Goal: Information Seeking & Learning: Learn about a topic

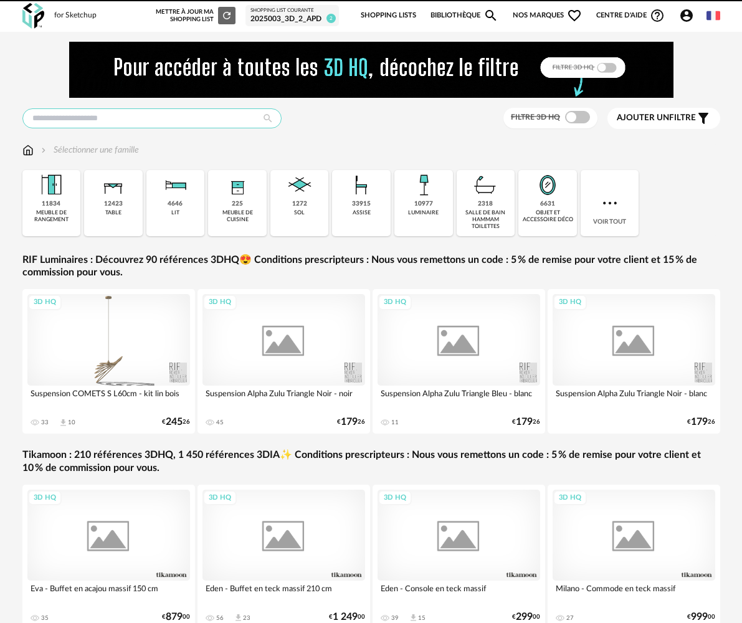
click at [155, 116] on input "text" at bounding box center [151, 118] width 259 height 20
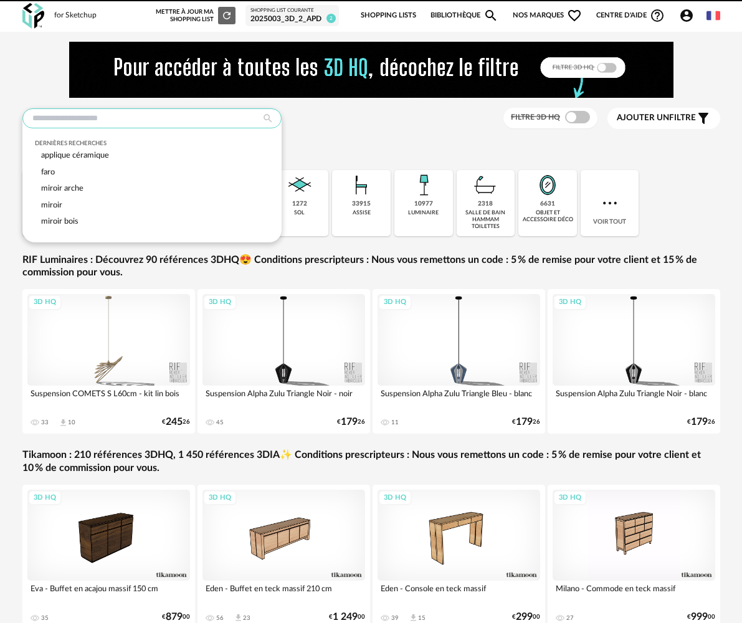
click at [154, 117] on input "text" at bounding box center [151, 118] width 259 height 20
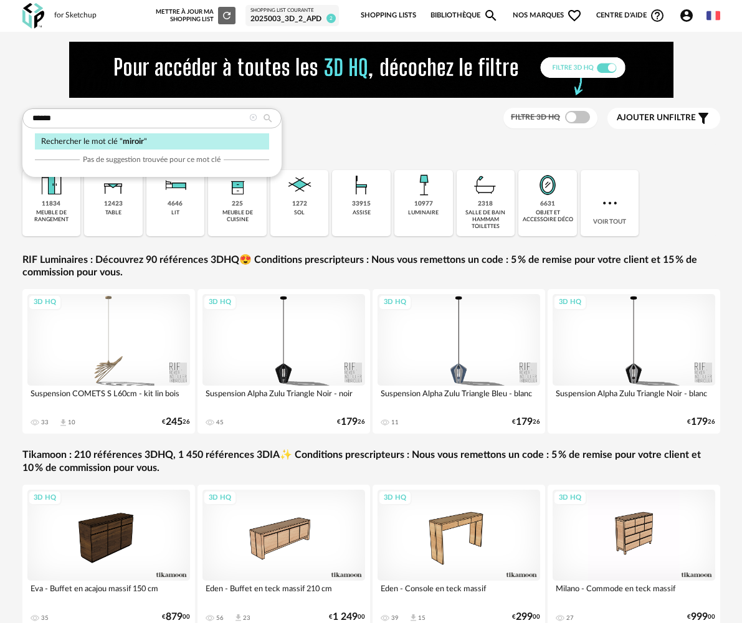
click at [220, 142] on div "Rechercher le mot clé " miroir "" at bounding box center [152, 141] width 234 height 17
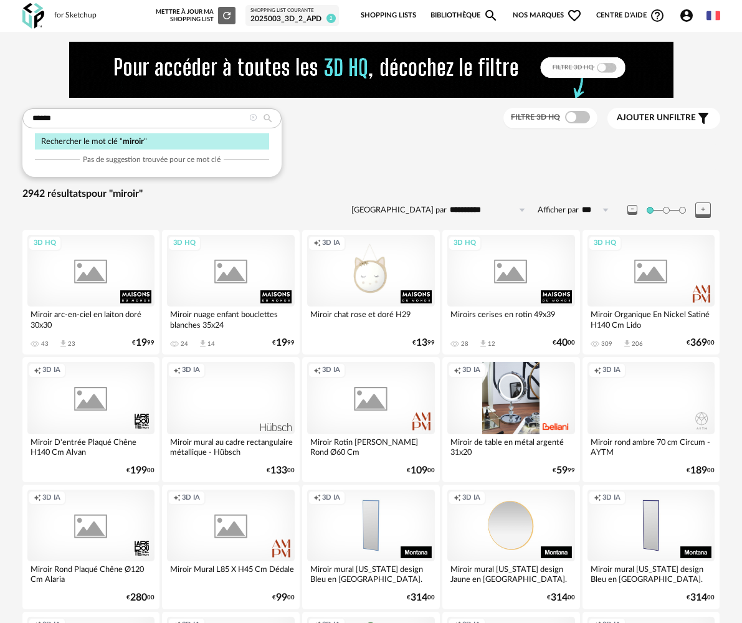
click at [689, 120] on span "Ajouter un filtre" at bounding box center [656, 118] width 79 height 11
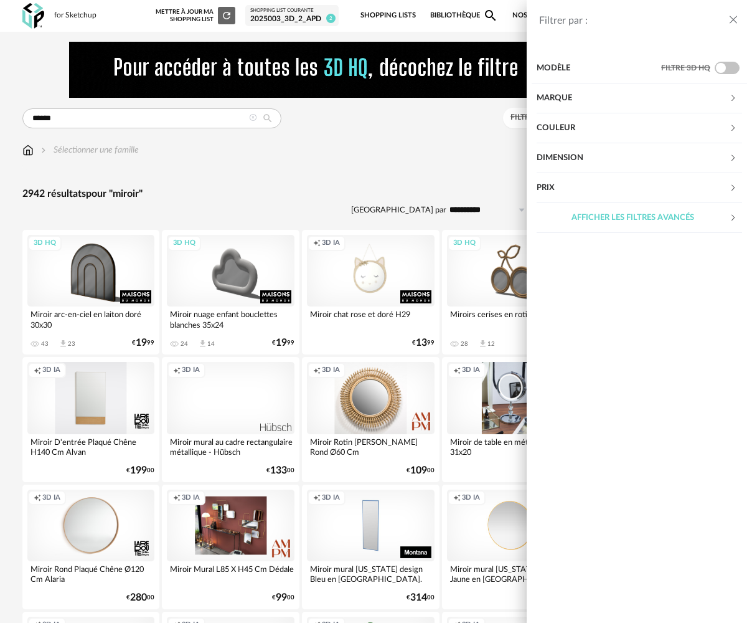
click at [131, 121] on div "Filtrer par : Modèle Filtre 3D HQ Marque &tradition 10 101 Copenhagen 0 366 Con…" at bounding box center [376, 311] width 752 height 623
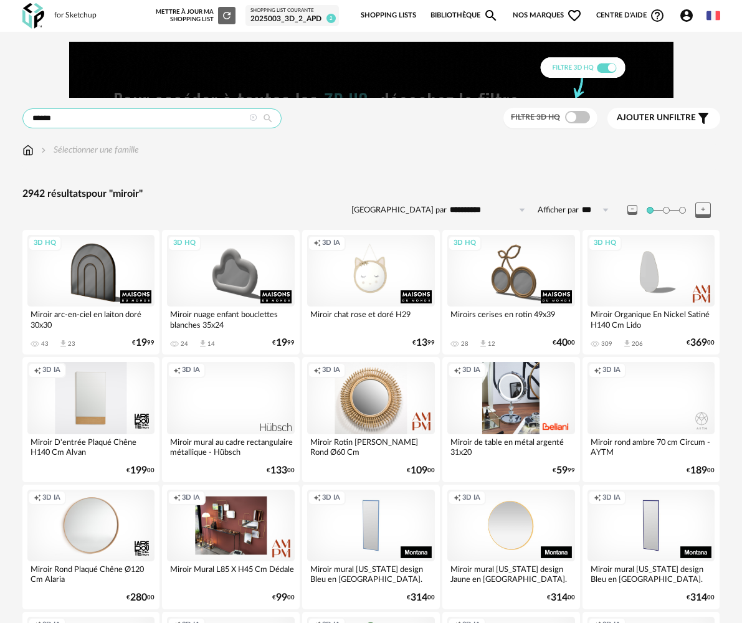
click at [144, 116] on input "******" at bounding box center [151, 118] width 259 height 20
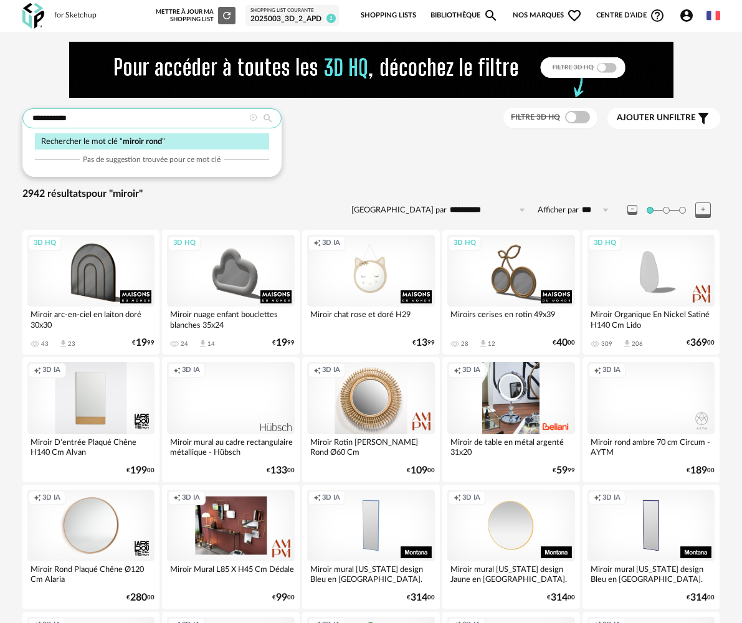
type input "**********"
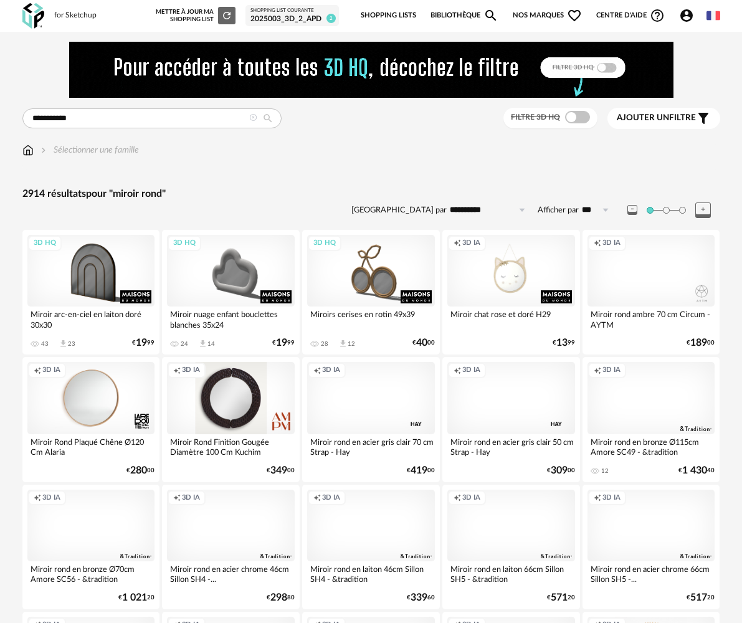
click at [686, 115] on span "Ajouter un filtre" at bounding box center [656, 118] width 79 height 11
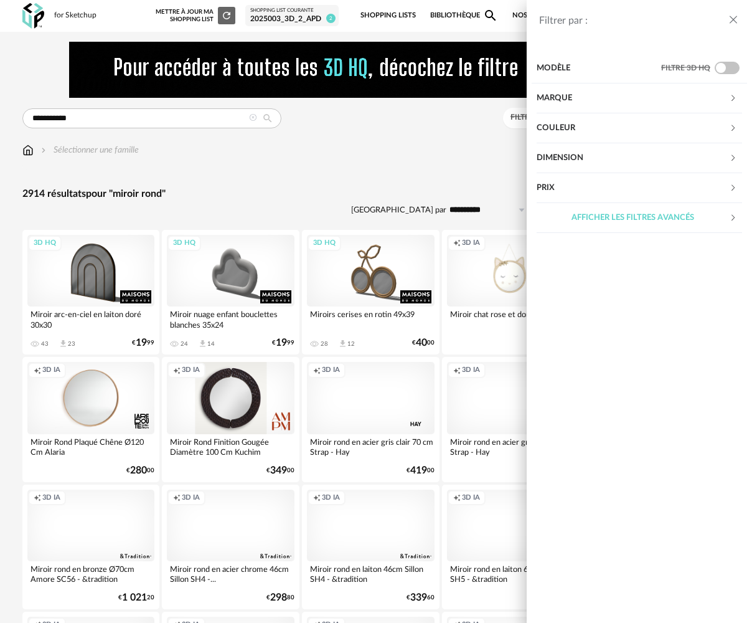
click at [678, 118] on div "Couleur" at bounding box center [633, 128] width 192 height 30
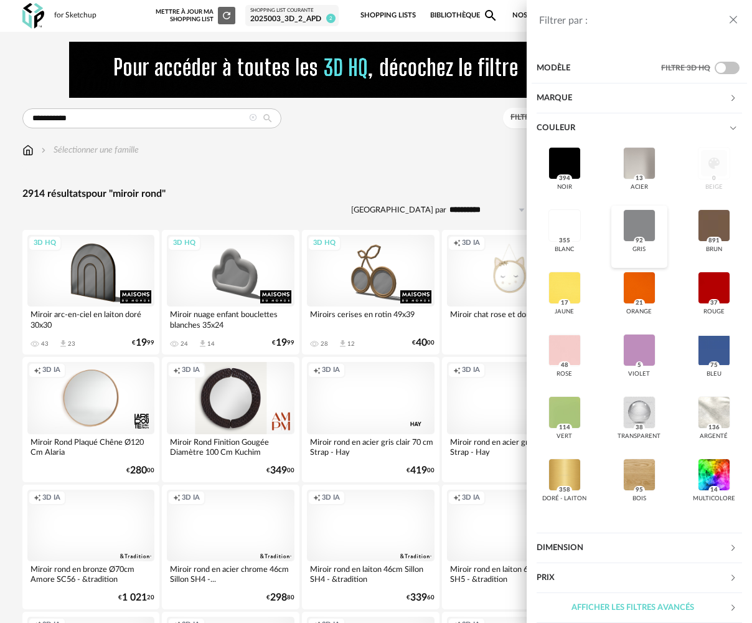
click at [640, 222] on div at bounding box center [639, 225] width 32 height 32
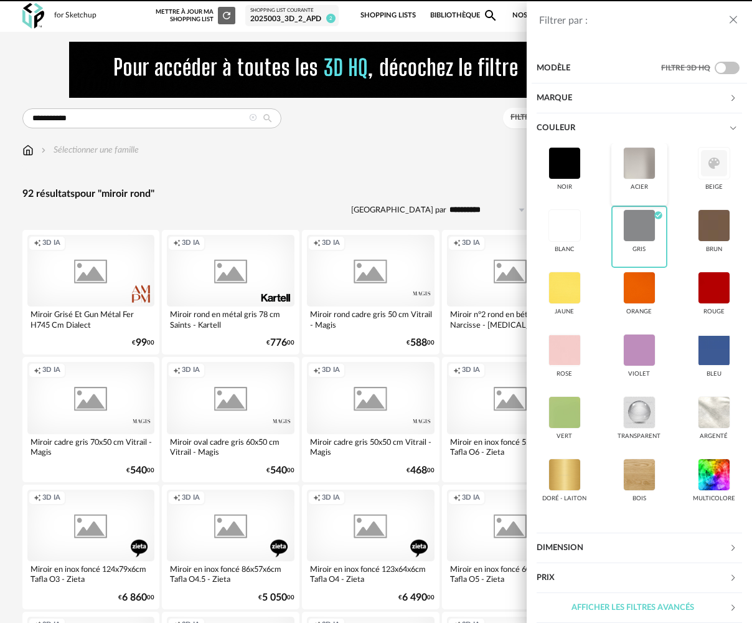
click at [635, 161] on div at bounding box center [639, 163] width 32 height 32
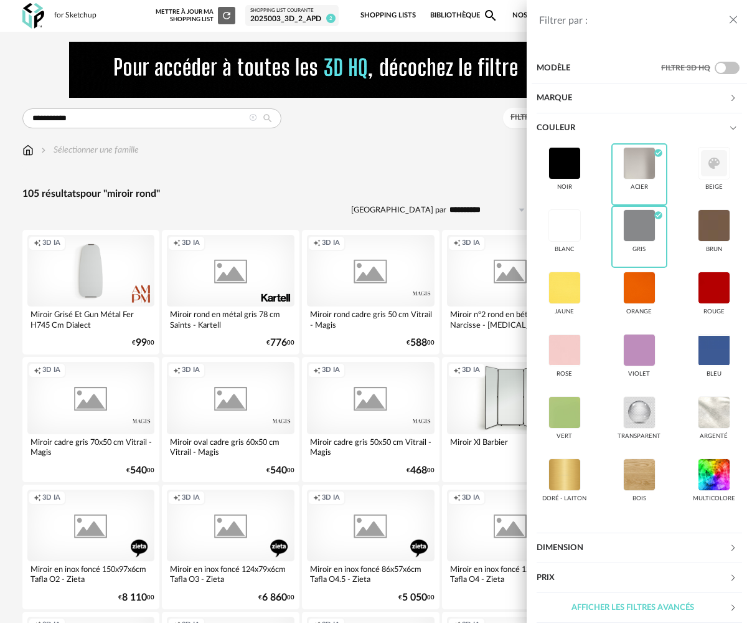
click at [734, 20] on icon "close drawer" at bounding box center [733, 20] width 12 height 12
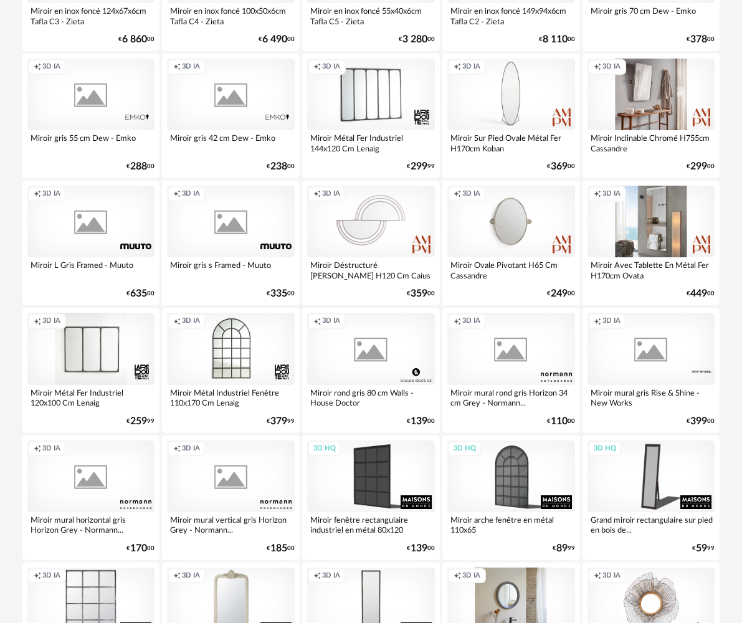
scroll to position [747, 0]
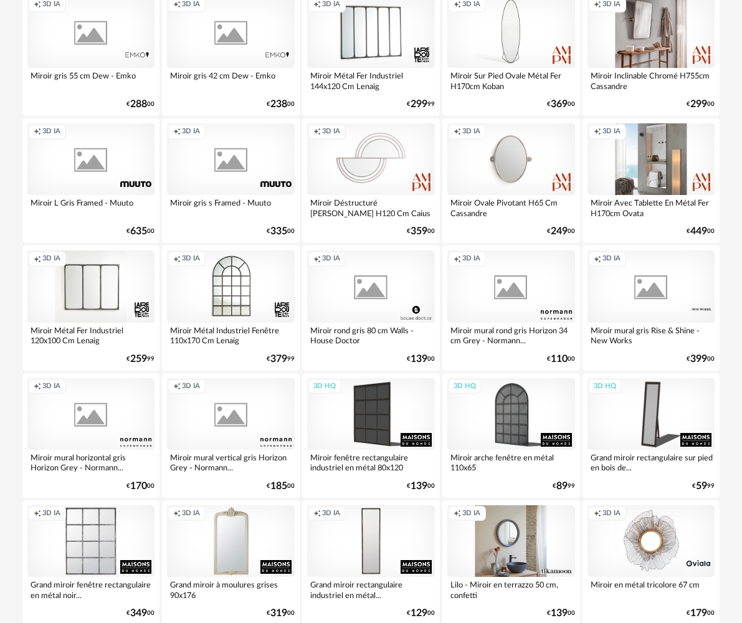
click at [366, 289] on div "Creation icon 3D IA" at bounding box center [371, 286] width 128 height 72
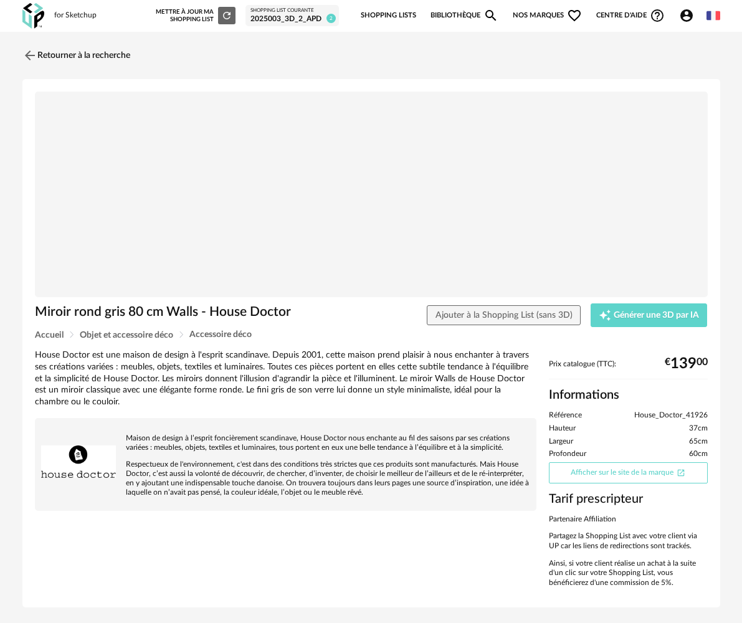
click at [616, 474] on link "Afficher sur le site de la marque Open In New icon" at bounding box center [628, 472] width 159 height 21
click at [717, 176] on div "Miroir rond gris 80 cm Walls - House Doctor Ajouter à la Shopping List (sans 3D…" at bounding box center [370, 343] width 697 height 529
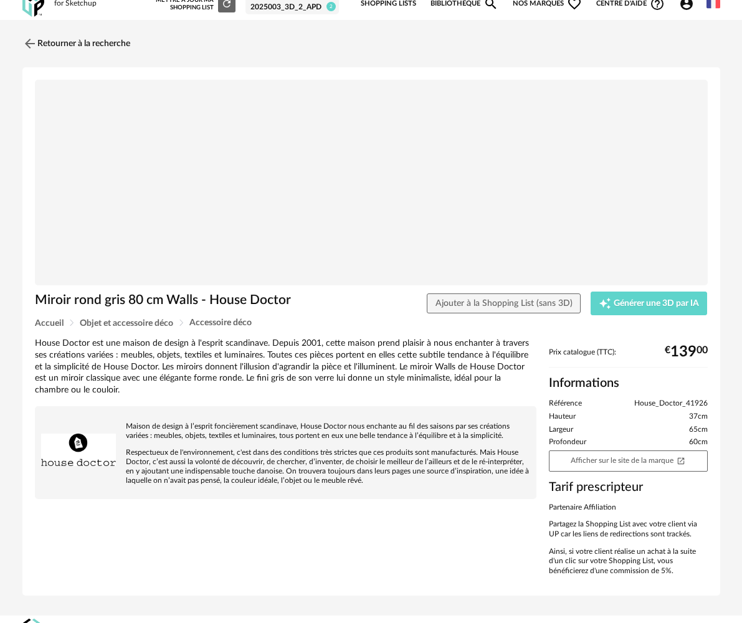
scroll to position [32, 0]
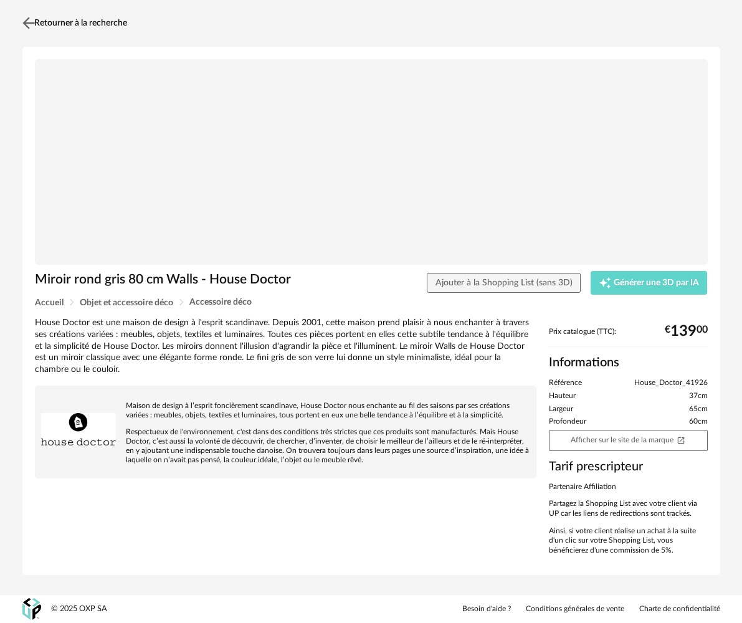
click at [29, 21] on img at bounding box center [28, 23] width 18 height 18
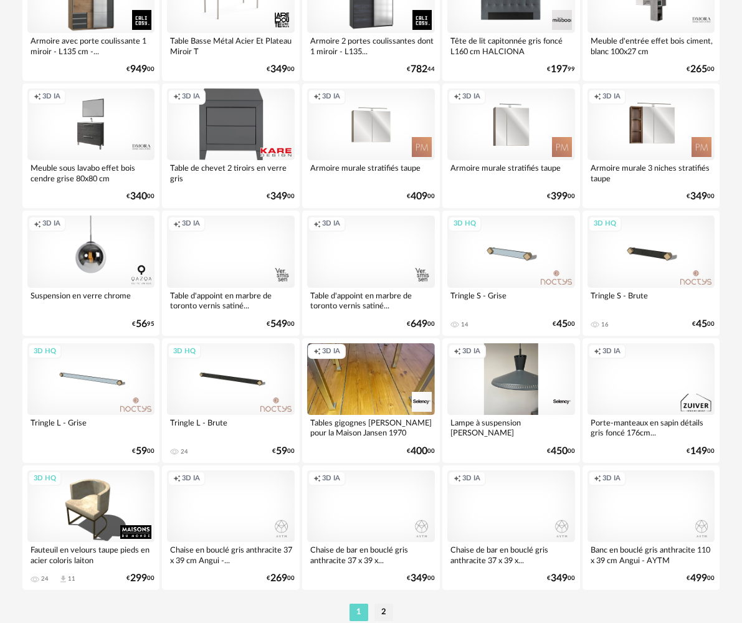
scroll to position [2228, 0]
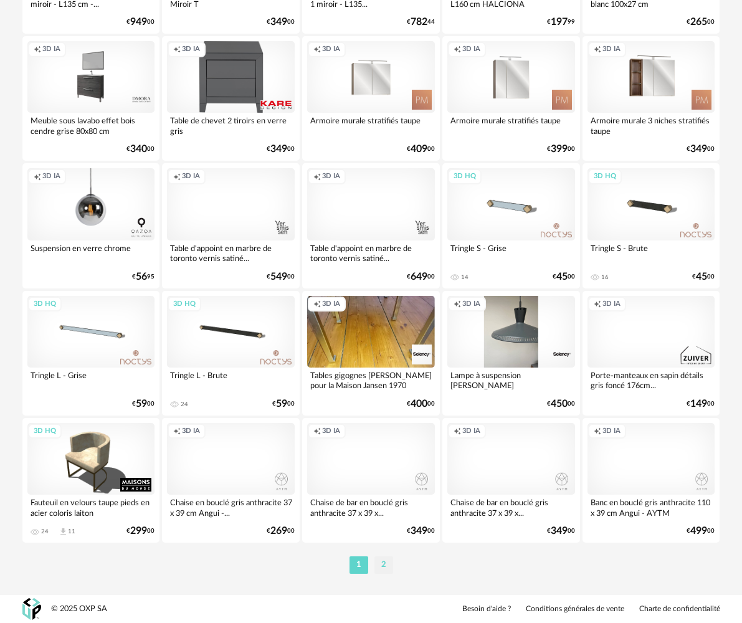
click at [387, 568] on li "2" at bounding box center [383, 564] width 19 height 17
